Goal: Information Seeking & Learning: Learn about a topic

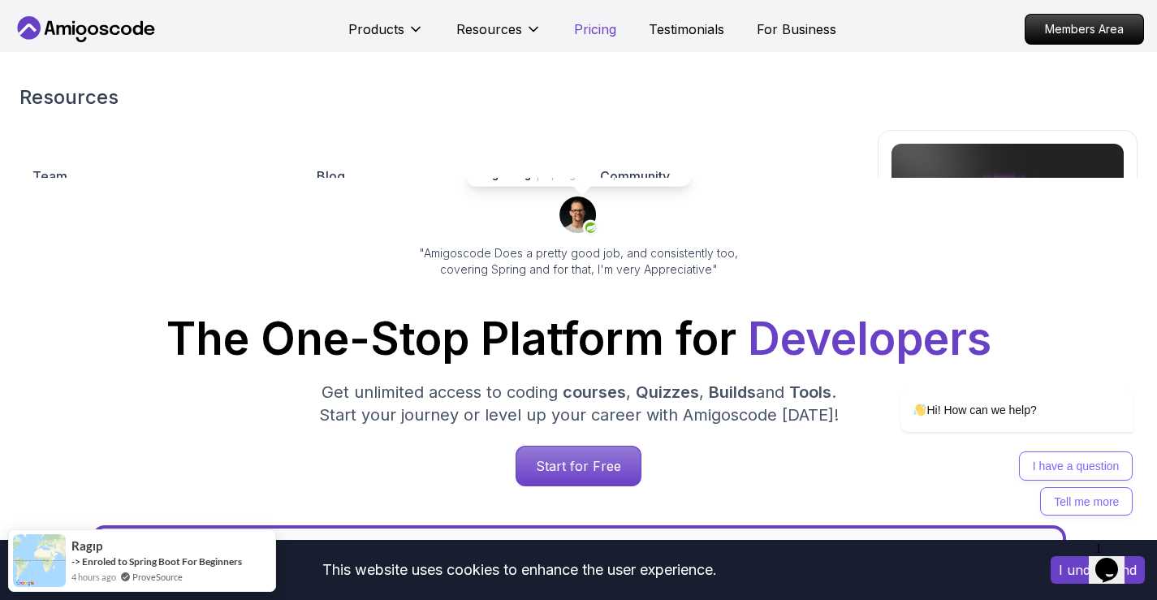
click at [574, 31] on p "Pricing" at bounding box center [595, 28] width 42 height 19
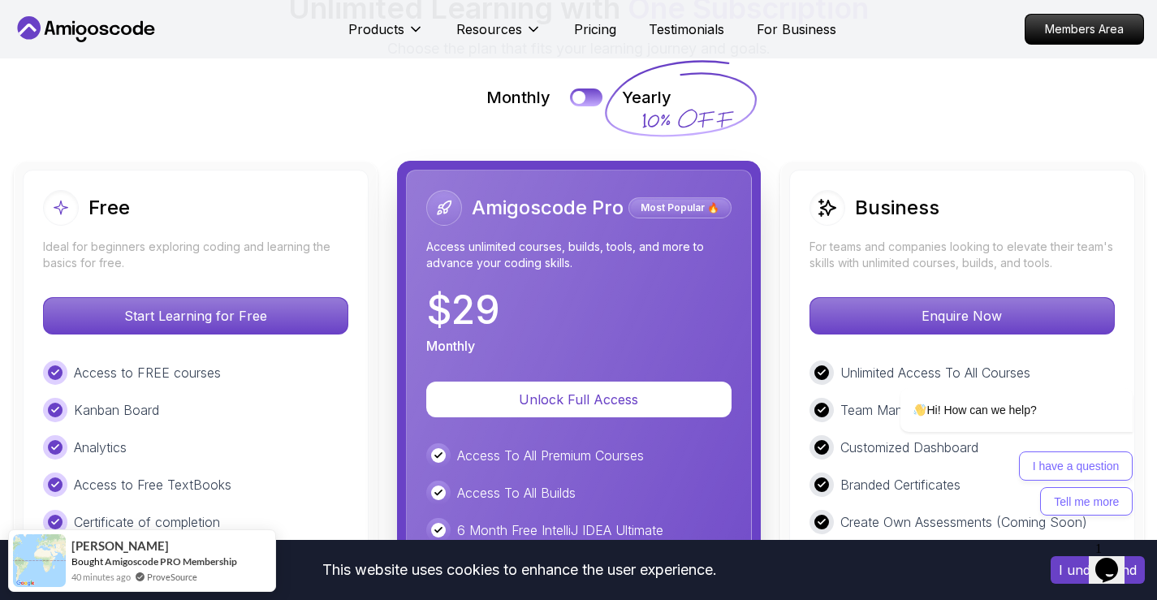
scroll to position [3734, 0]
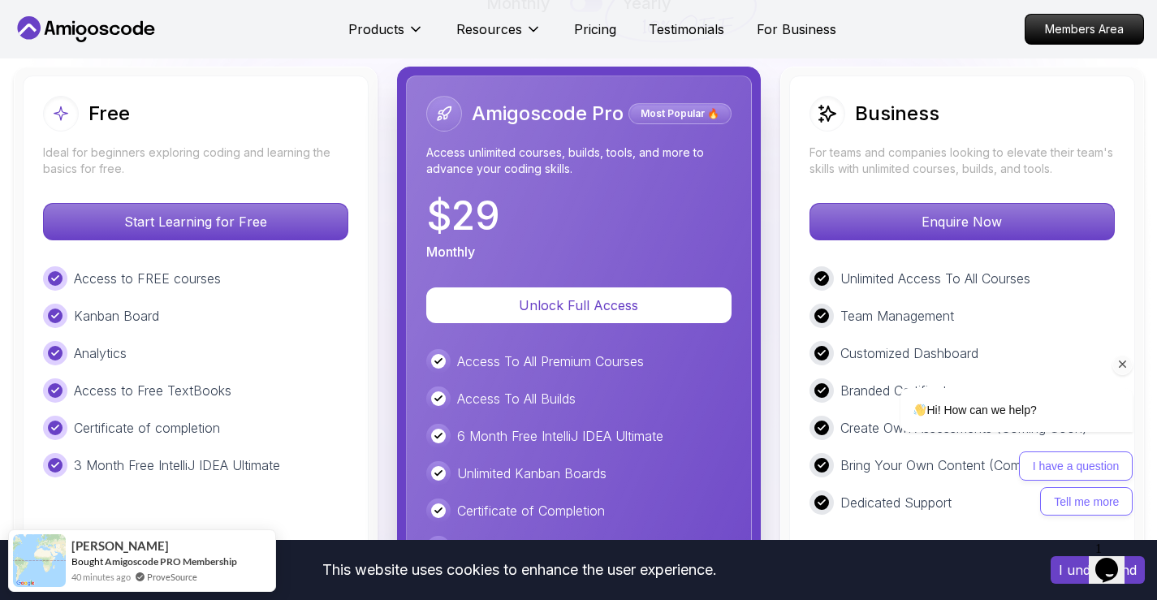
click at [997, 370] on icon "Chat attention grabber" at bounding box center [1123, 364] width 15 height 15
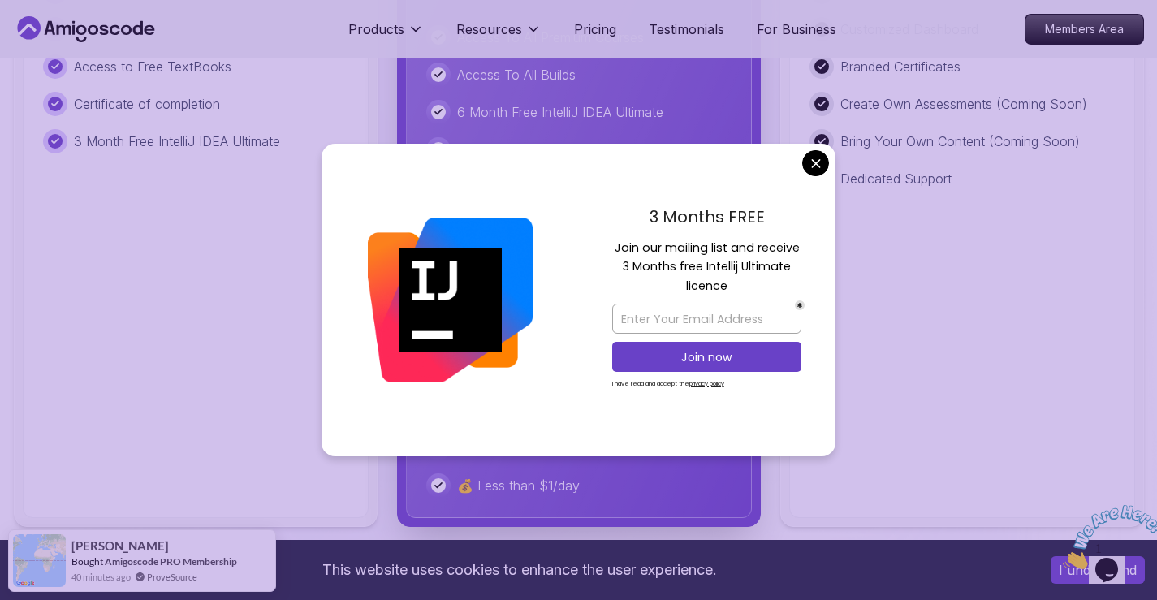
scroll to position [4059, 0]
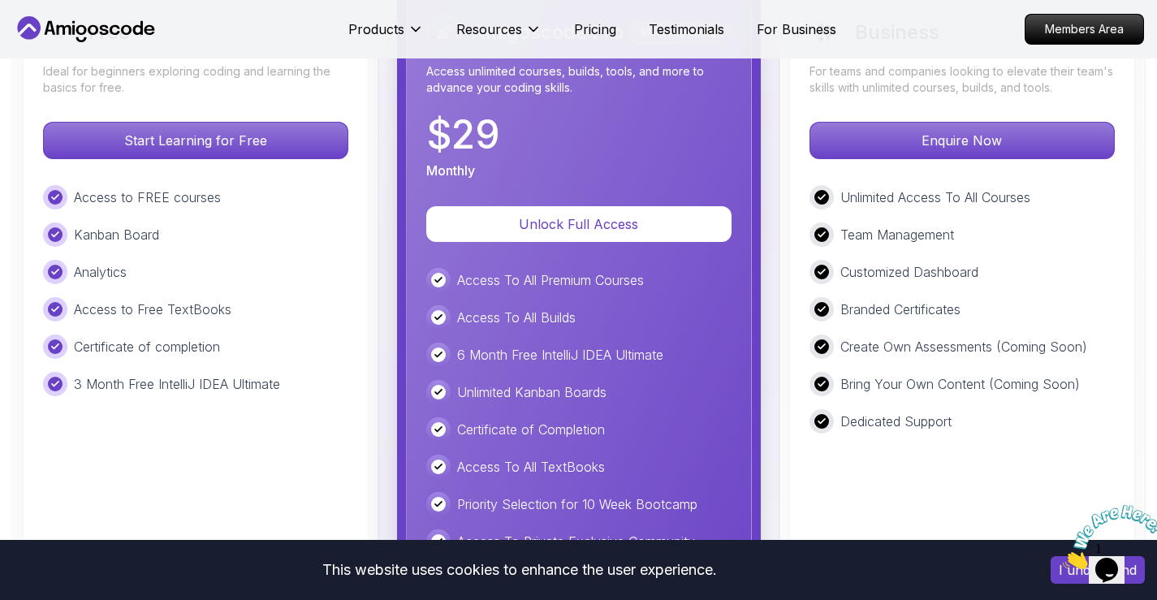
scroll to position [3572, 0]
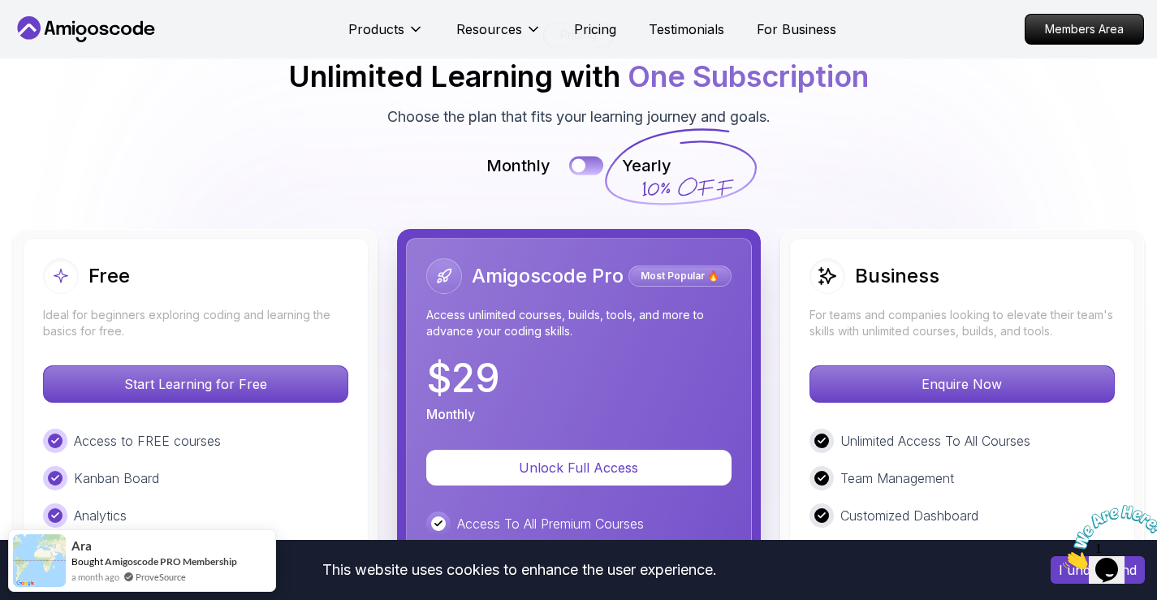
click at [584, 169] on button at bounding box center [586, 165] width 34 height 19
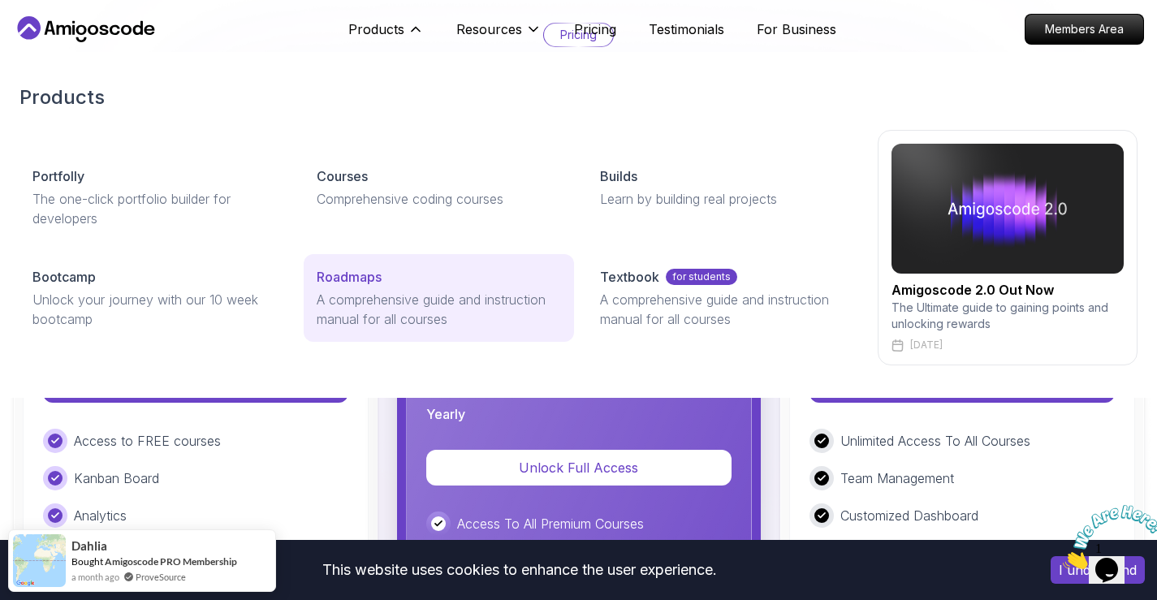
click at [394, 269] on div "Roadmaps" at bounding box center [439, 276] width 245 height 19
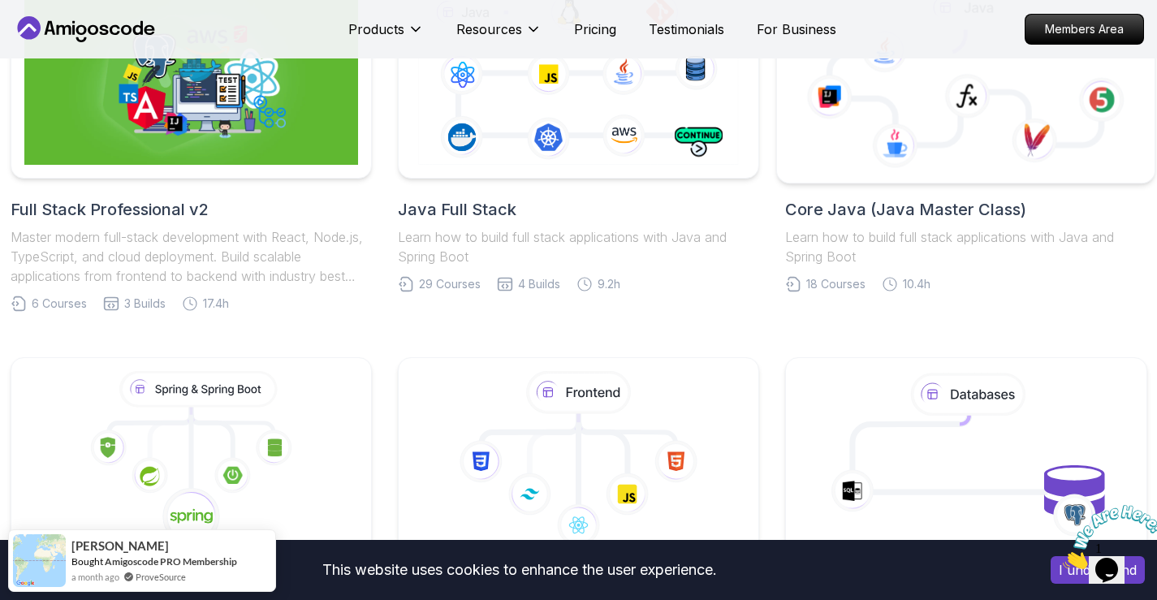
scroll to position [406, 0]
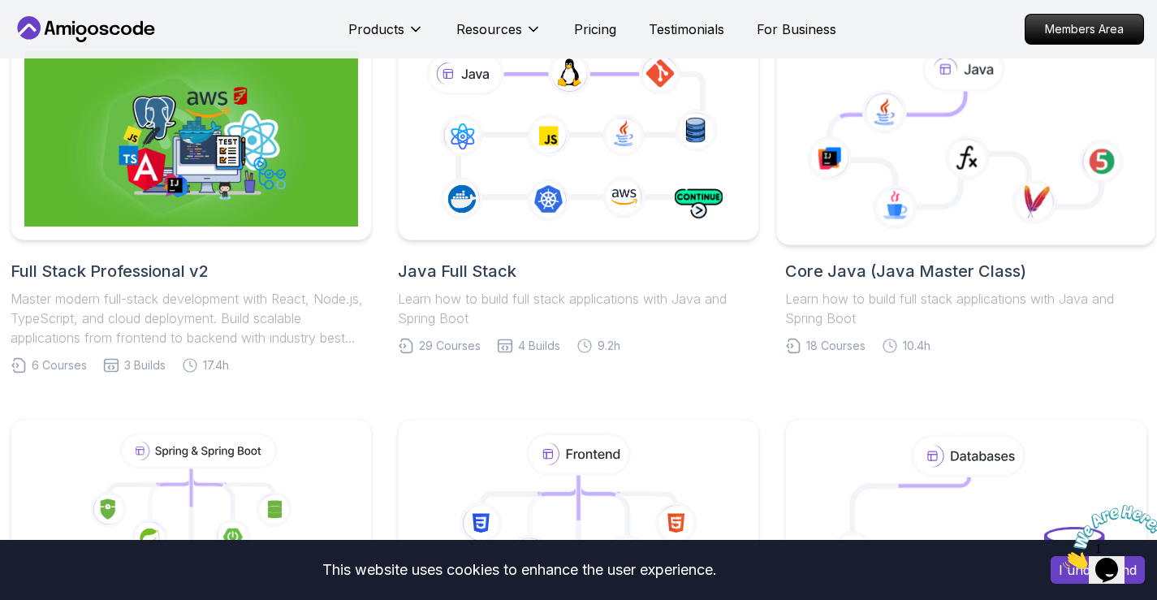
click at [965, 195] on icon at bounding box center [966, 139] width 351 height 184
